Goal: Information Seeking & Learning: Find specific page/section

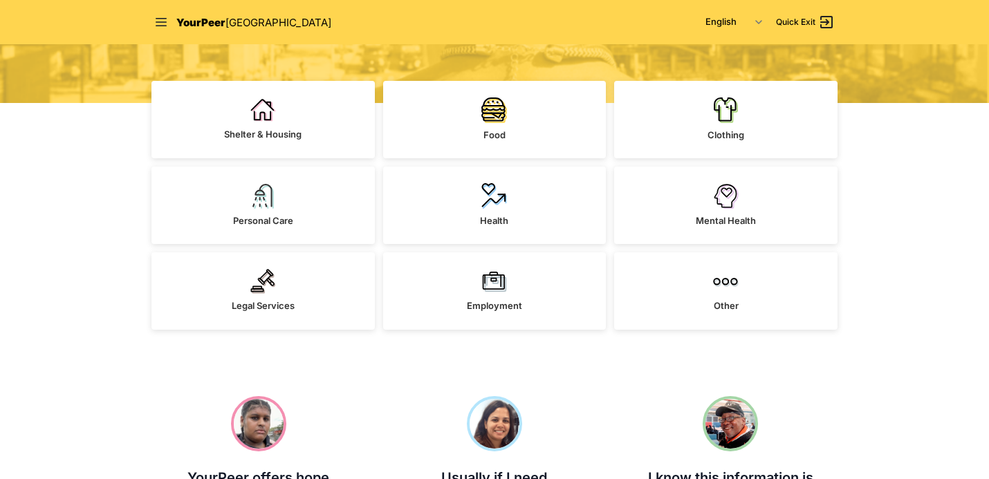
scroll to position [313, 0]
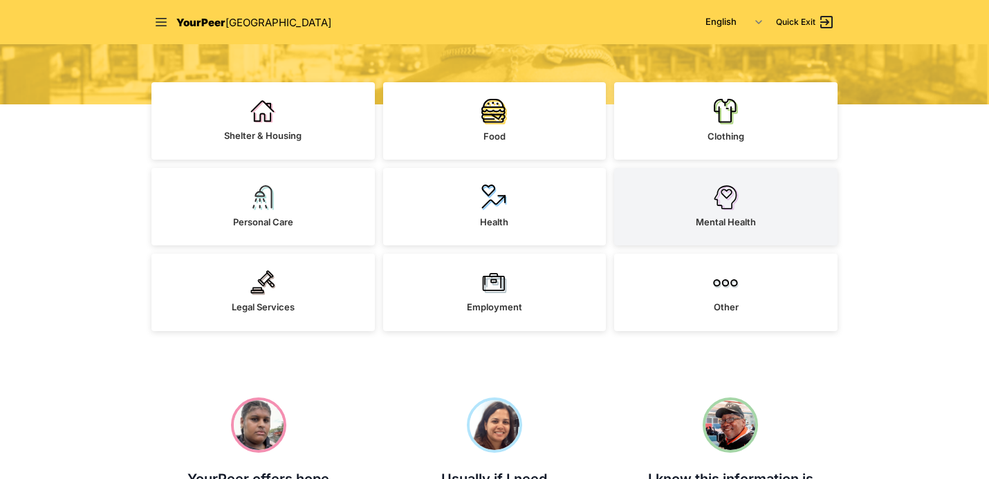
click at [725, 241] on link "Mental Health" at bounding box center [725, 206] width 223 height 77
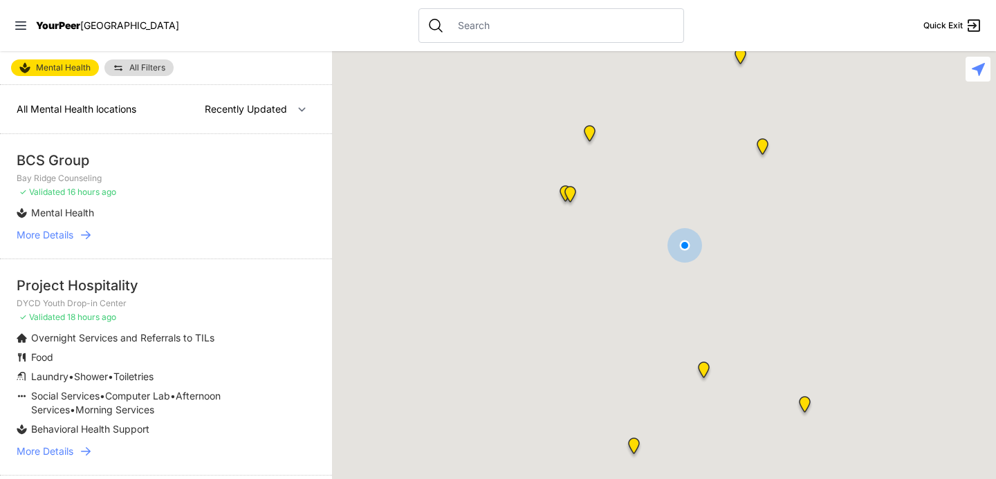
select select "nearby"
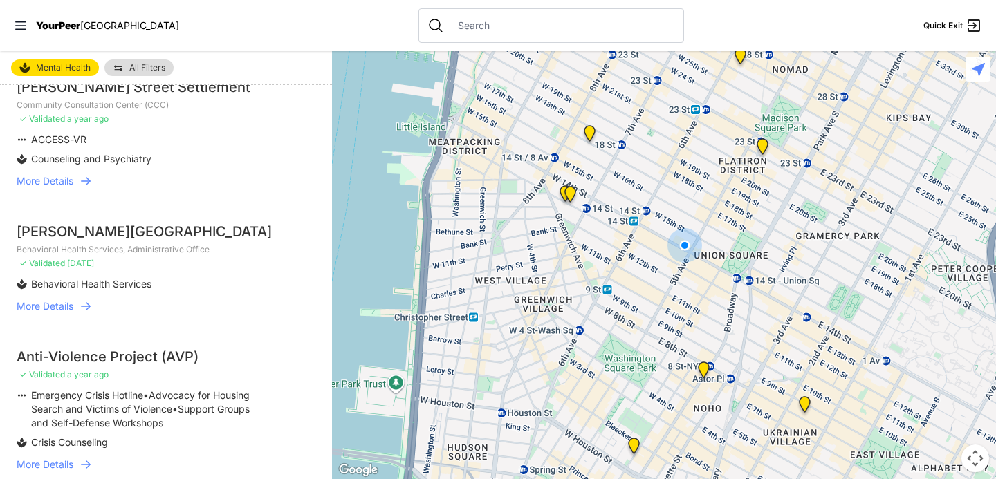
scroll to position [3007, 0]
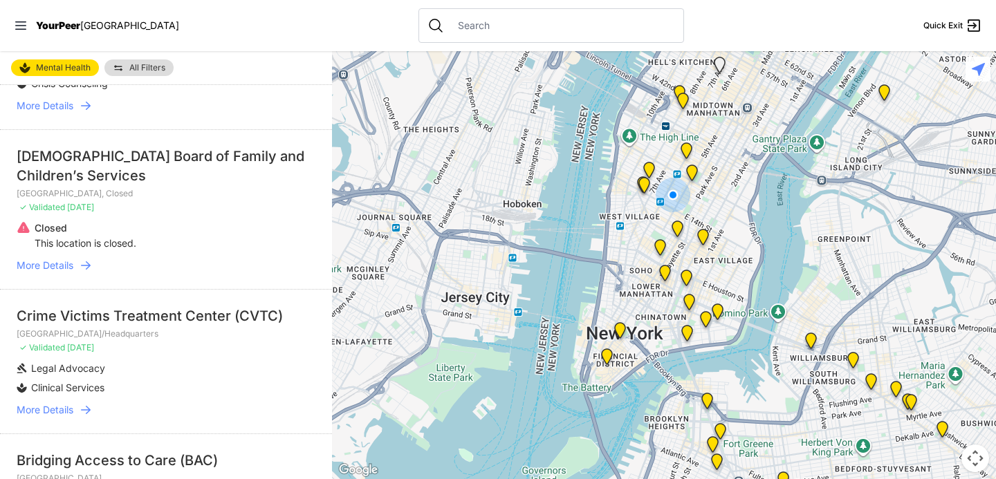
click at [697, 174] on img at bounding box center [692, 176] width 17 height 22
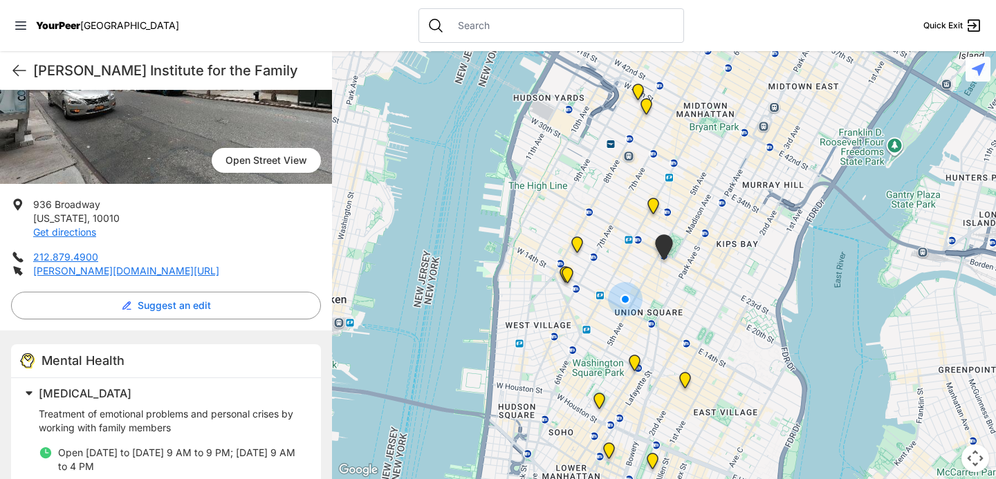
scroll to position [351, 0]
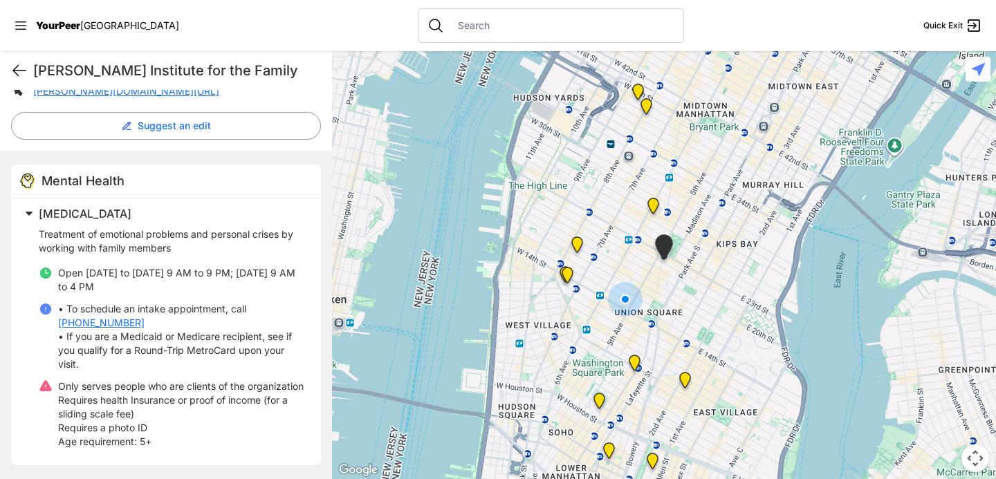
click at [24, 68] on icon at bounding box center [19, 70] width 17 height 17
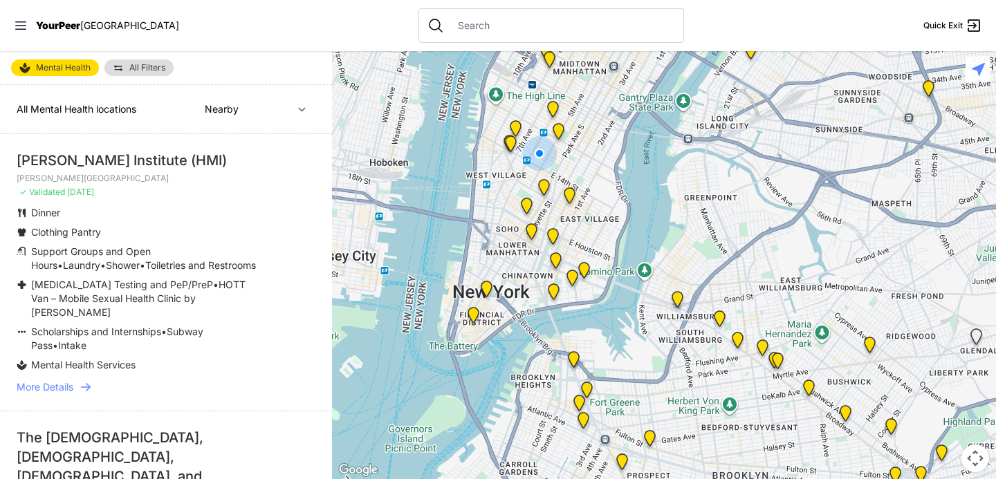
drag, startPoint x: 693, startPoint y: 186, endPoint x: 589, endPoint y: 183, distance: 103.8
click at [589, 183] on div at bounding box center [664, 265] width 664 height 428
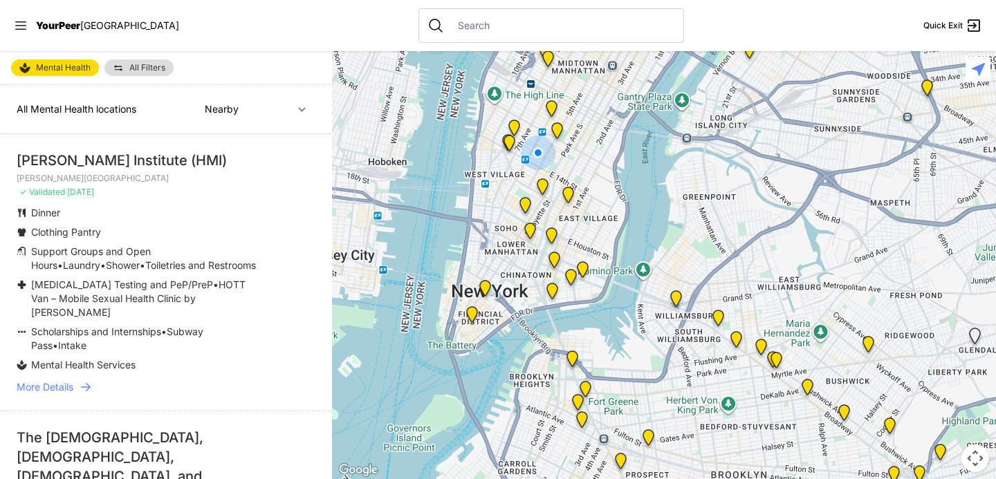
click at [569, 185] on div at bounding box center [664, 265] width 664 height 428
click at [568, 199] on img "St. Marks Institute for Mental Health" at bounding box center [568, 198] width 17 height 22
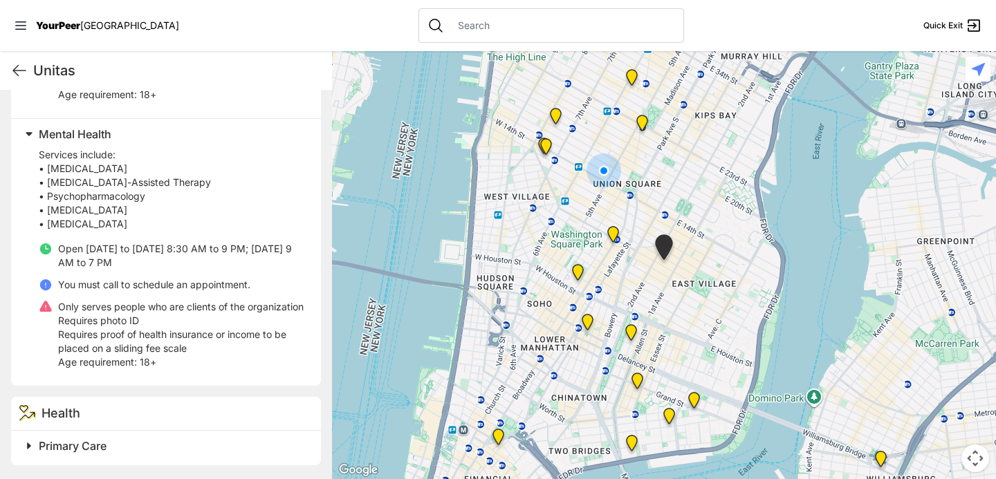
scroll to position [754, 0]
click at [61, 442] on span "Primary Care" at bounding box center [73, 446] width 68 height 14
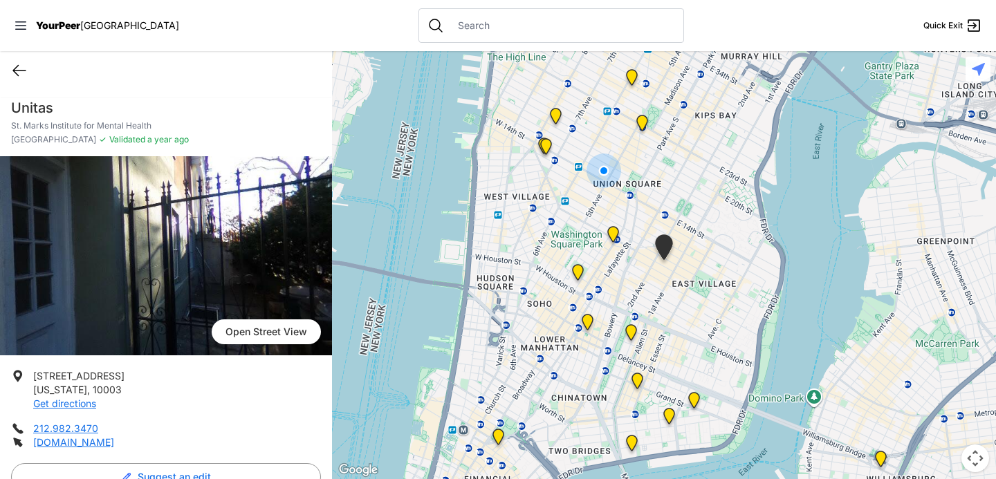
click at [20, 66] on icon at bounding box center [19, 70] width 17 height 17
